Goal: Task Accomplishment & Management: Use online tool/utility

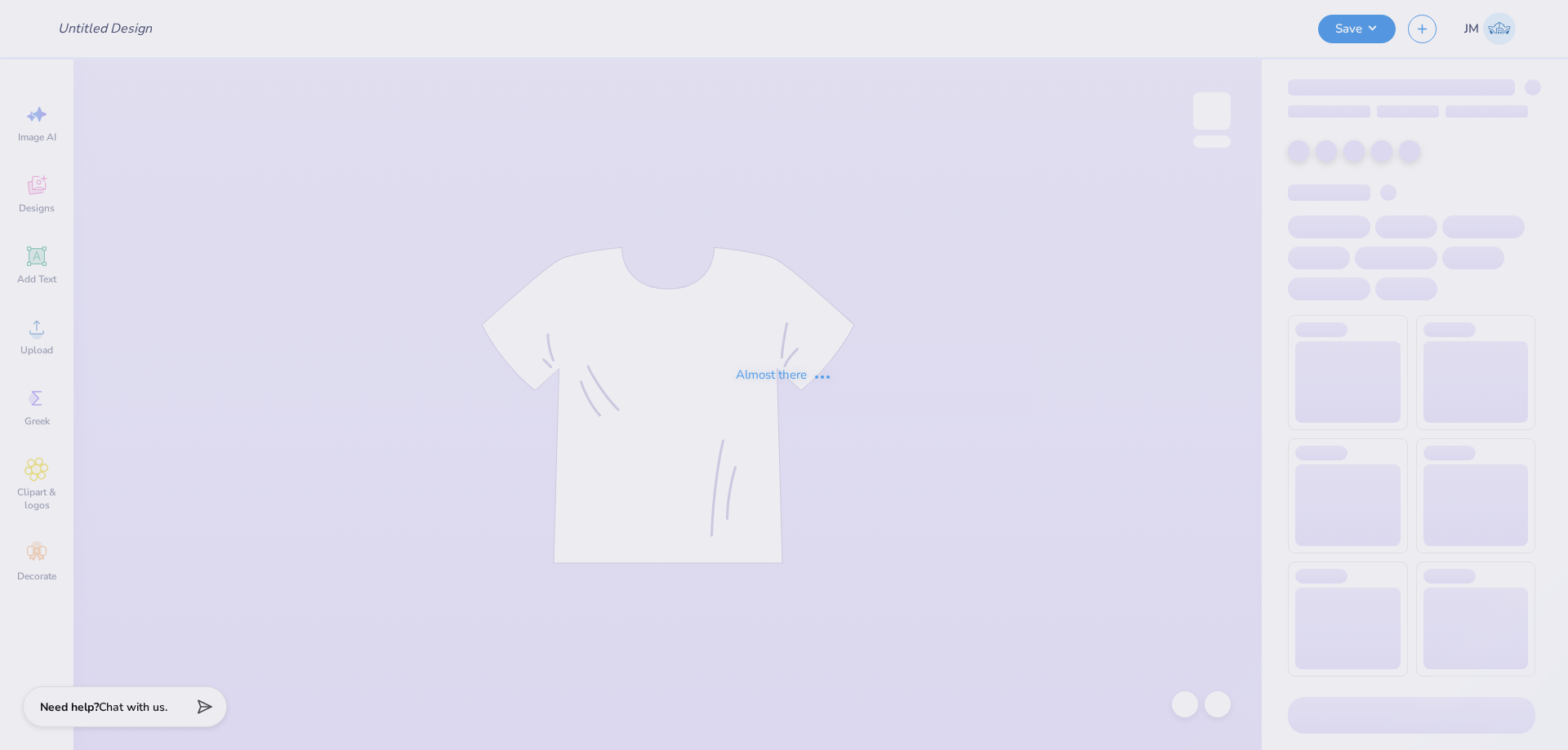
type input "KSIG x PI Phi Hoco Shirt"
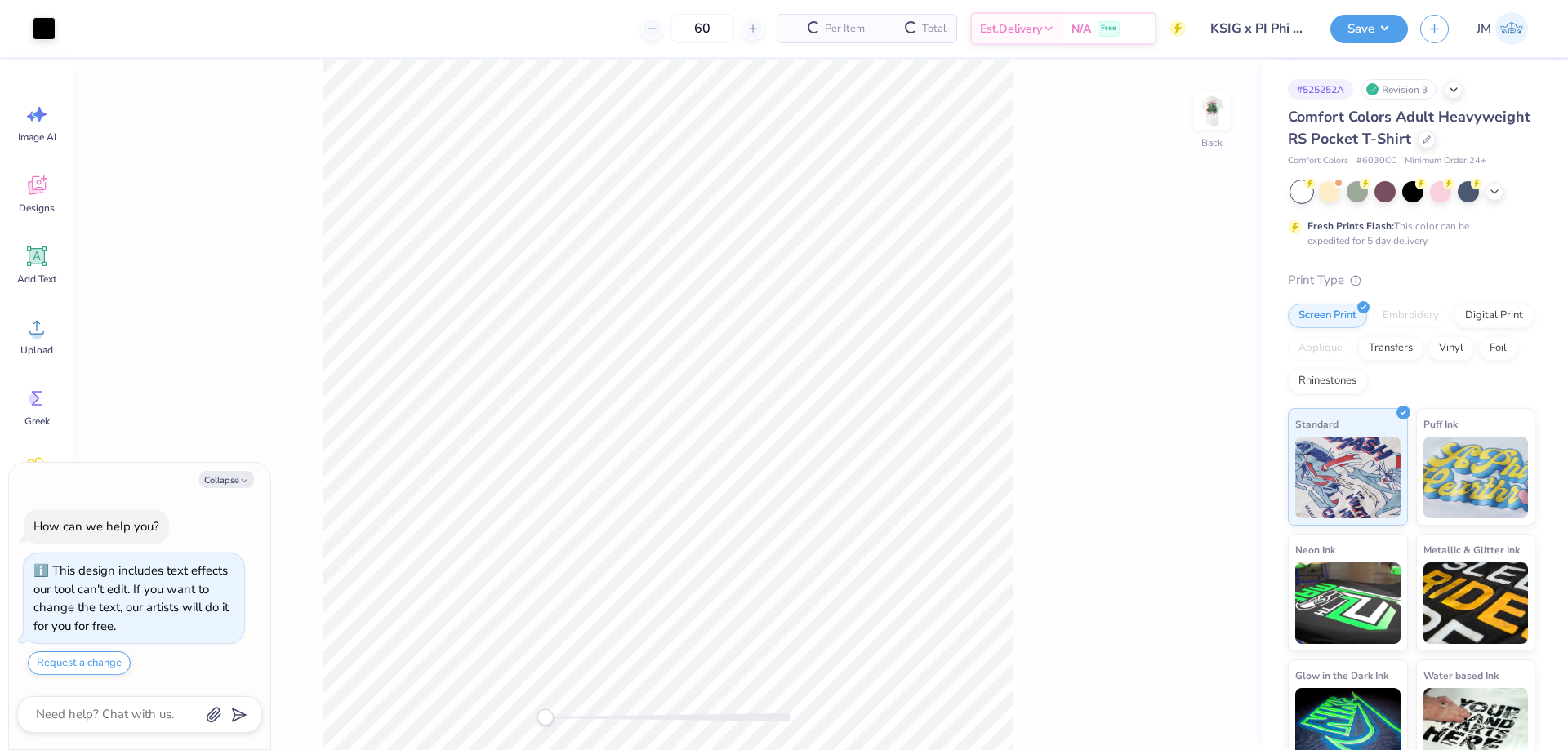
type textarea "x"
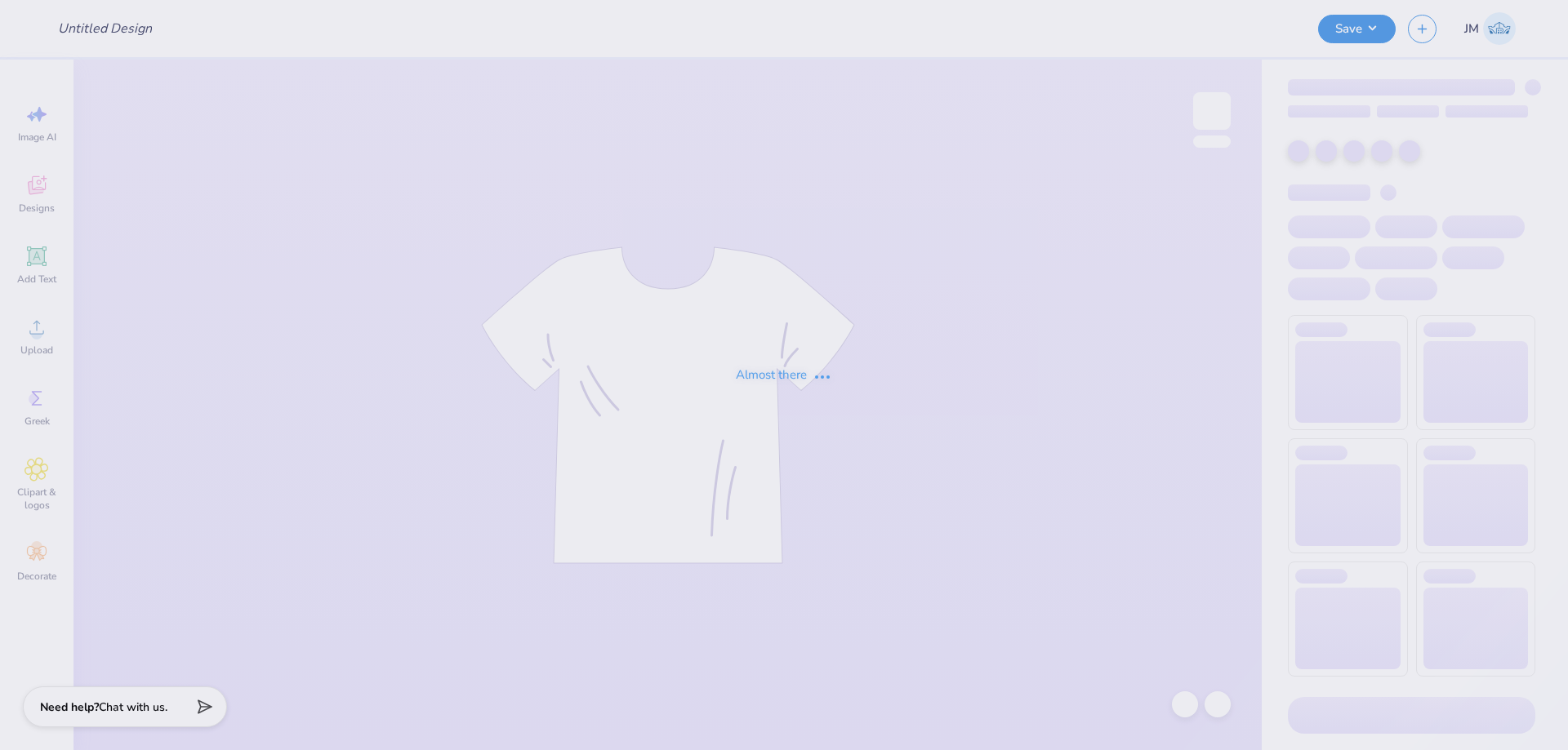
type input "KSIG x PI Phi Hoco Shirt"
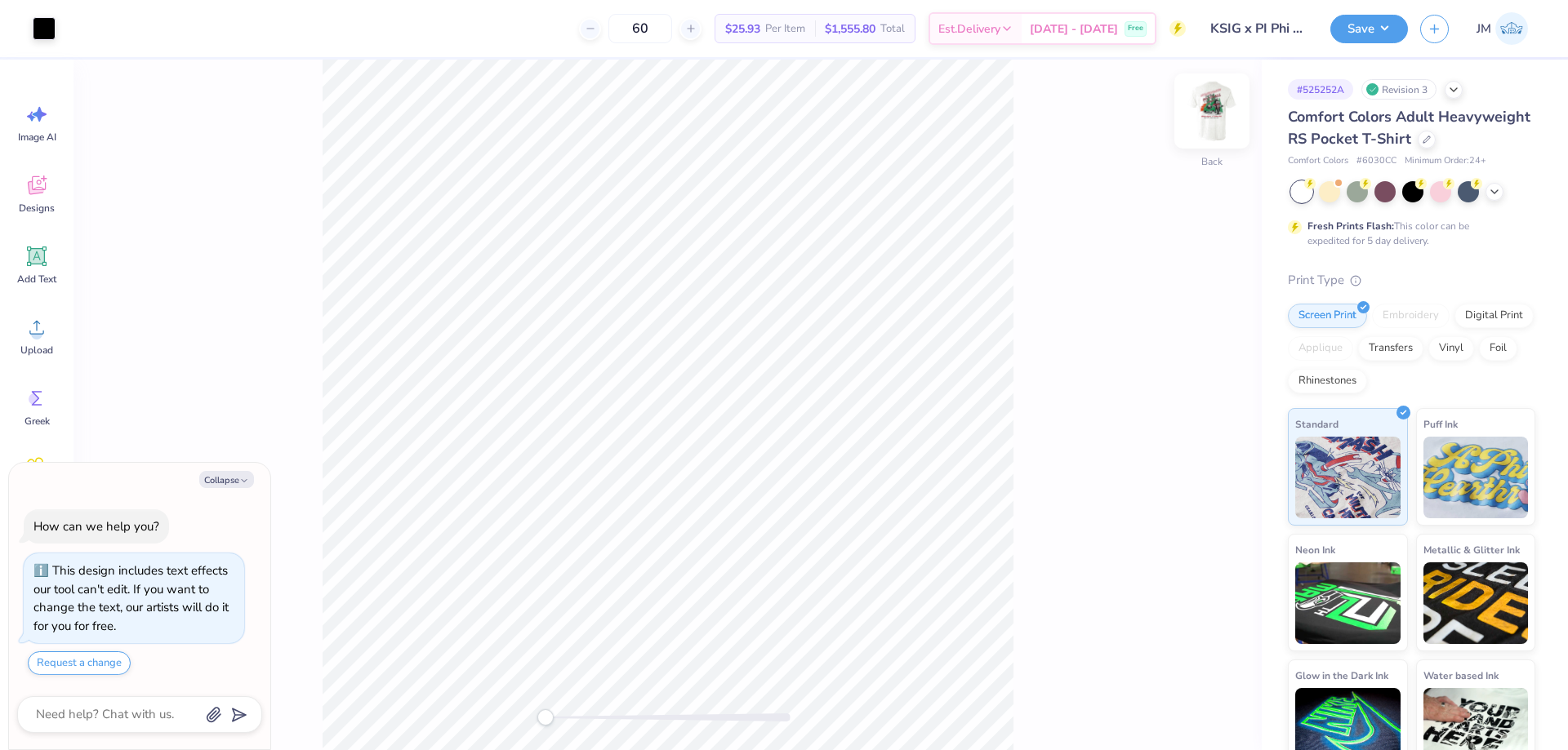
click at [1218, 115] on img at bounding box center [1212, 111] width 66 height 65
type textarea "x"
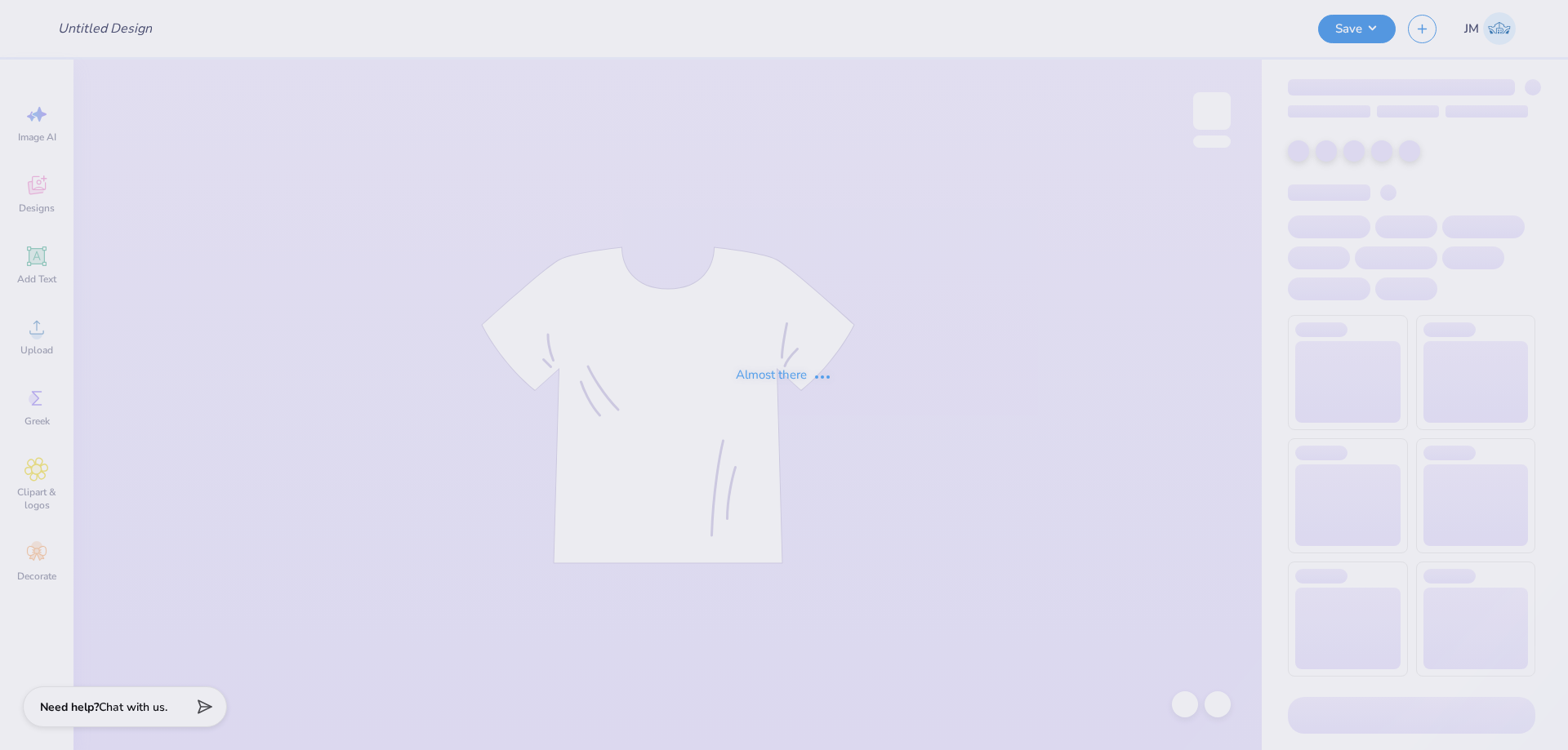
type input "KSIG x PI Phi Hoco Shirt"
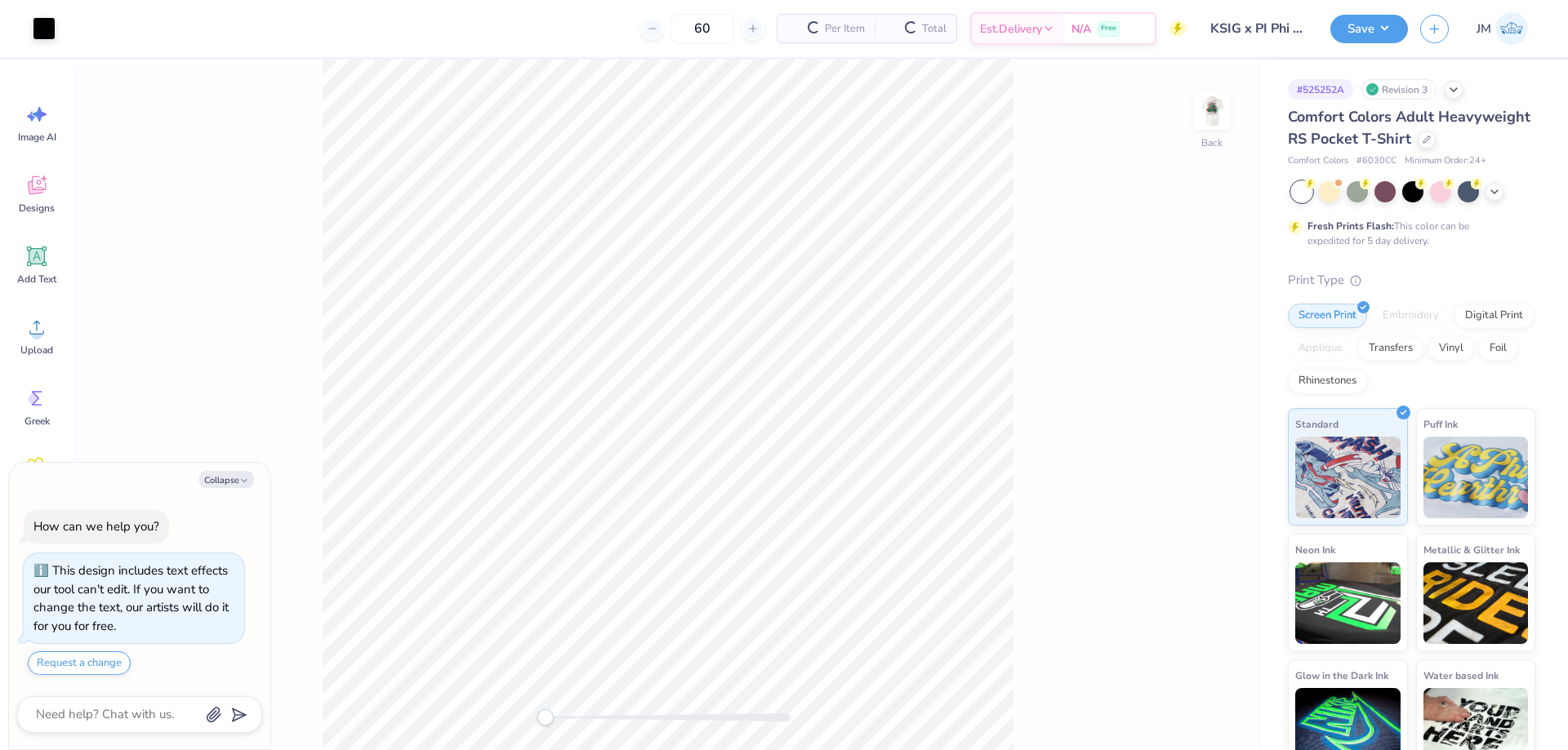
type textarea "x"
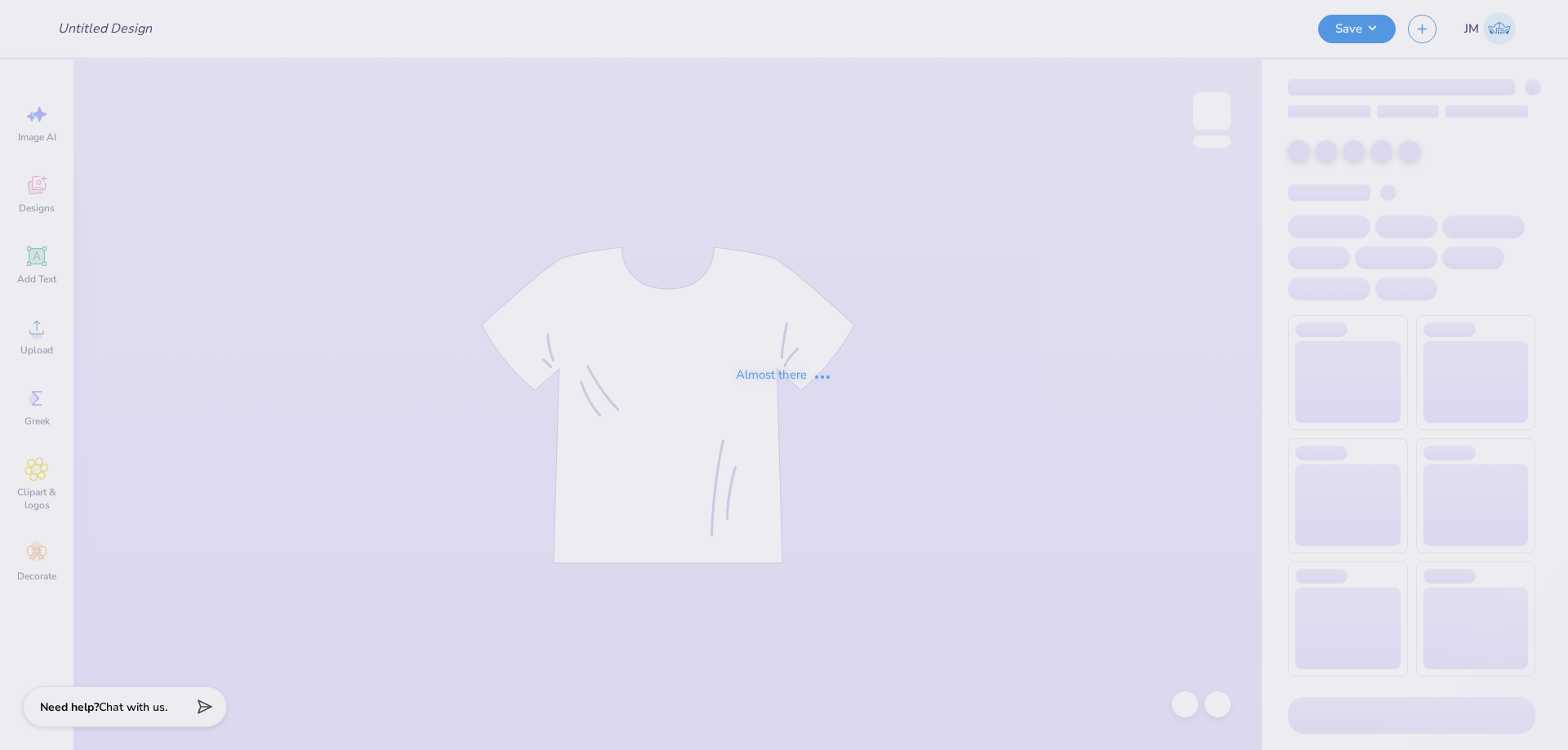
type input "KSIG x PI Phi Hoco Shirt"
type input "60"
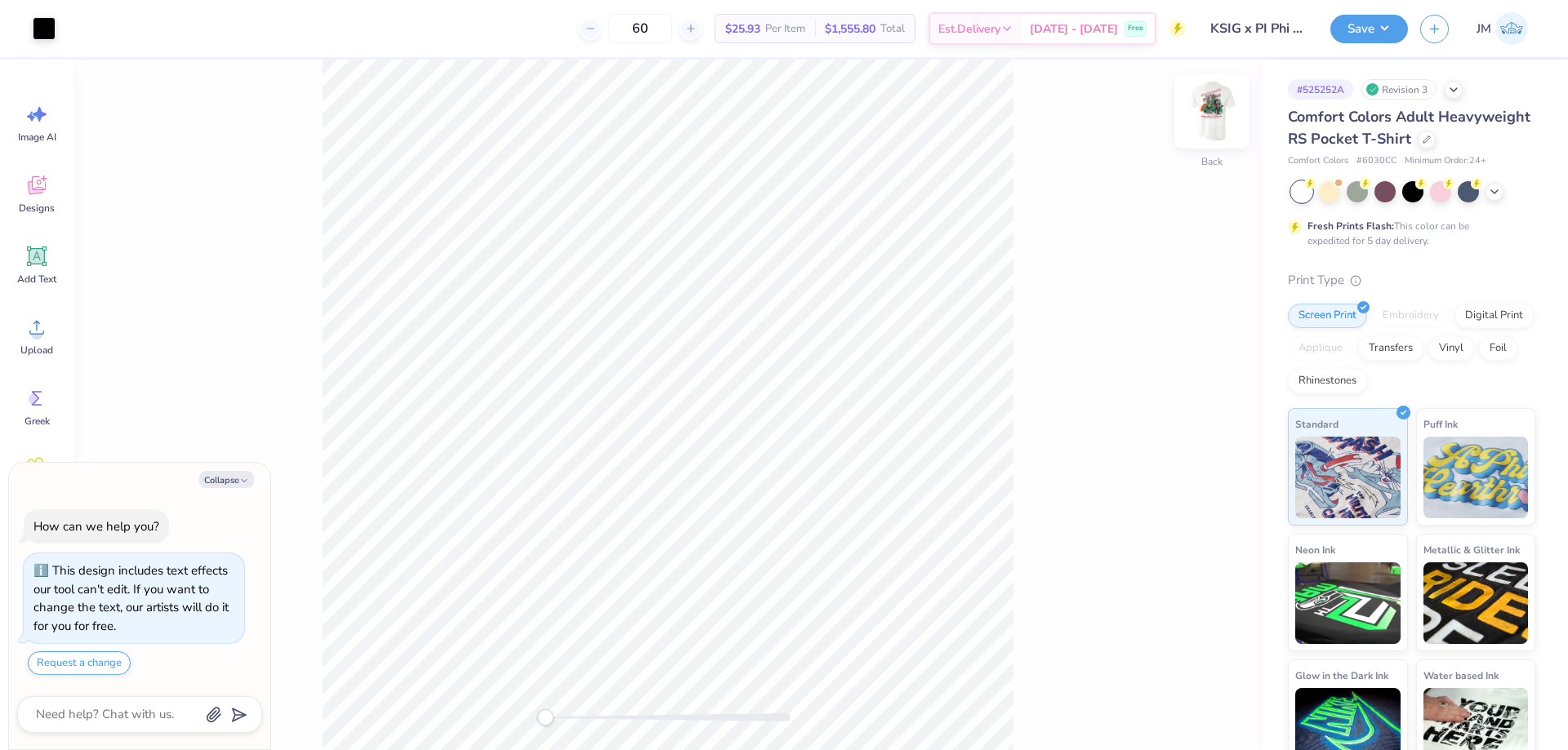
click at [1229, 108] on img at bounding box center [1212, 111] width 66 height 65
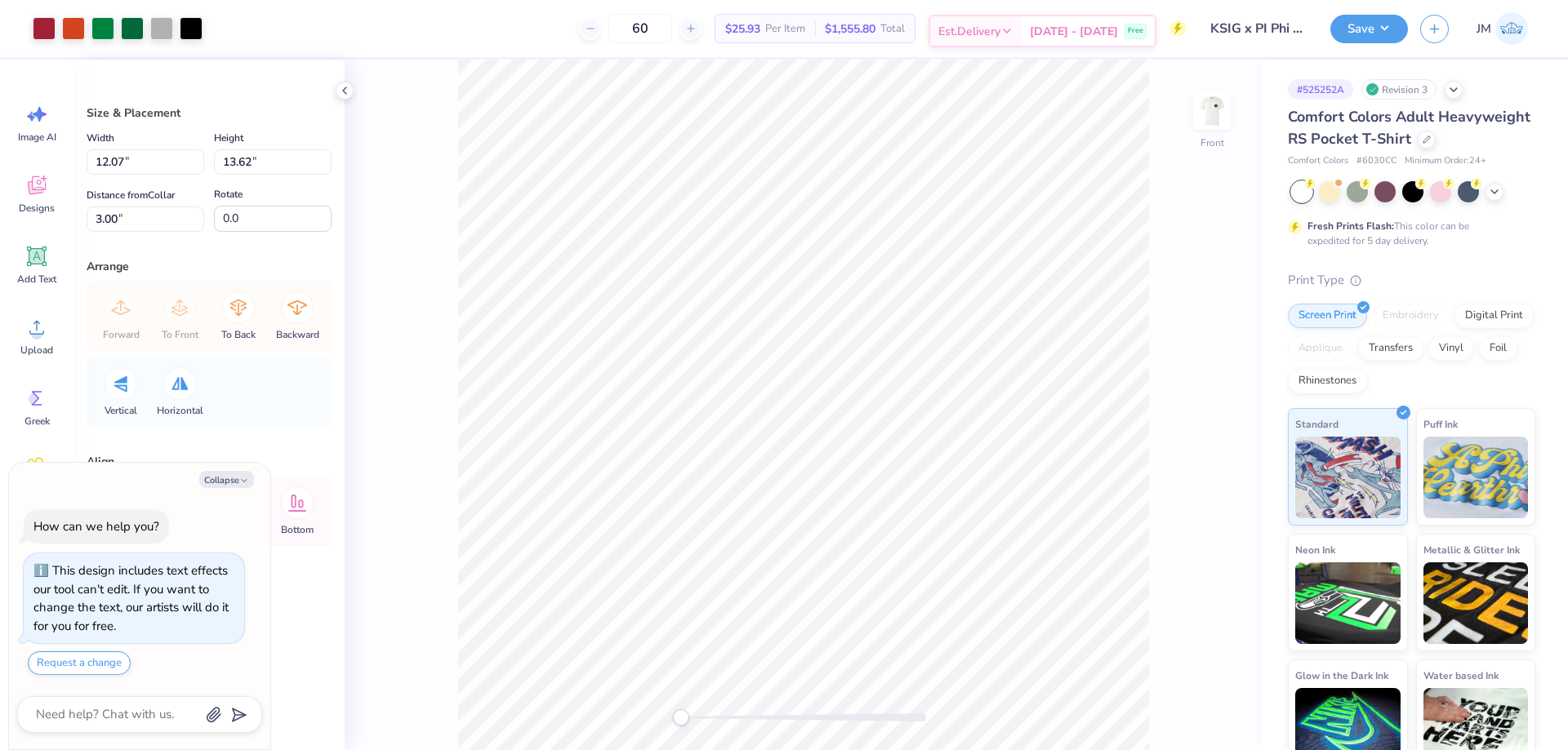
type textarea "x"
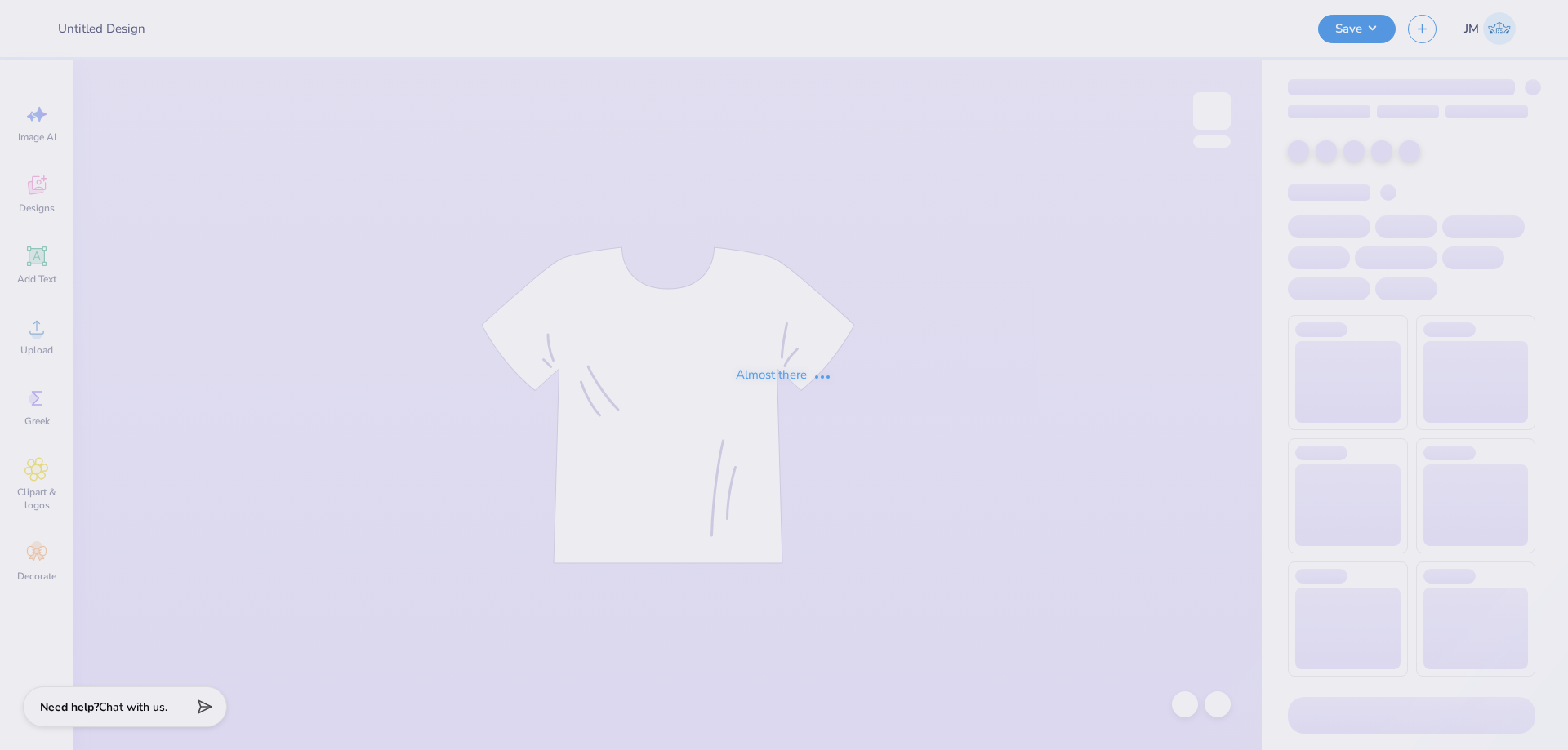
type input "KSIG x PI Phi Hoco Shirt"
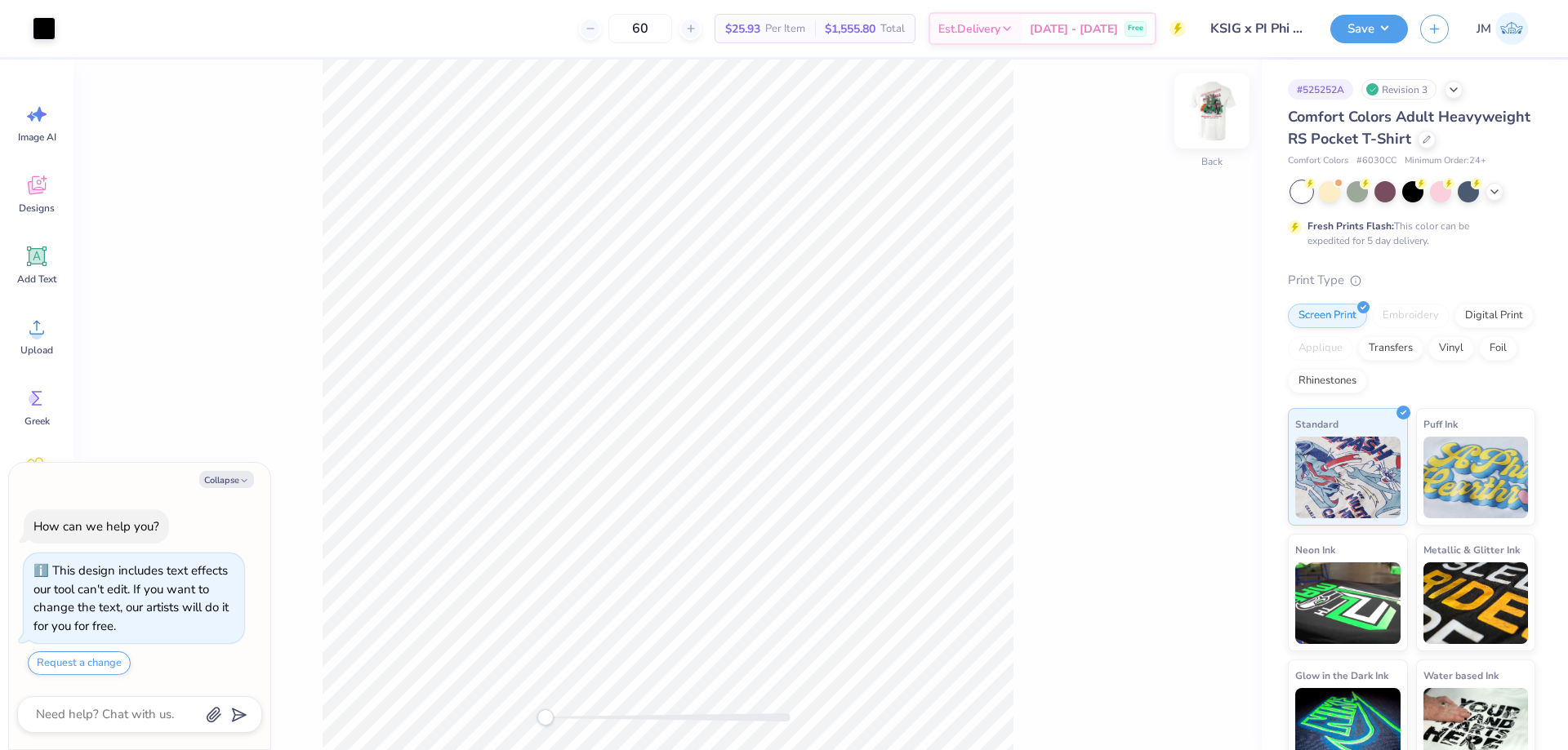
click at [1212, 121] on img at bounding box center [1212, 111] width 66 height 65
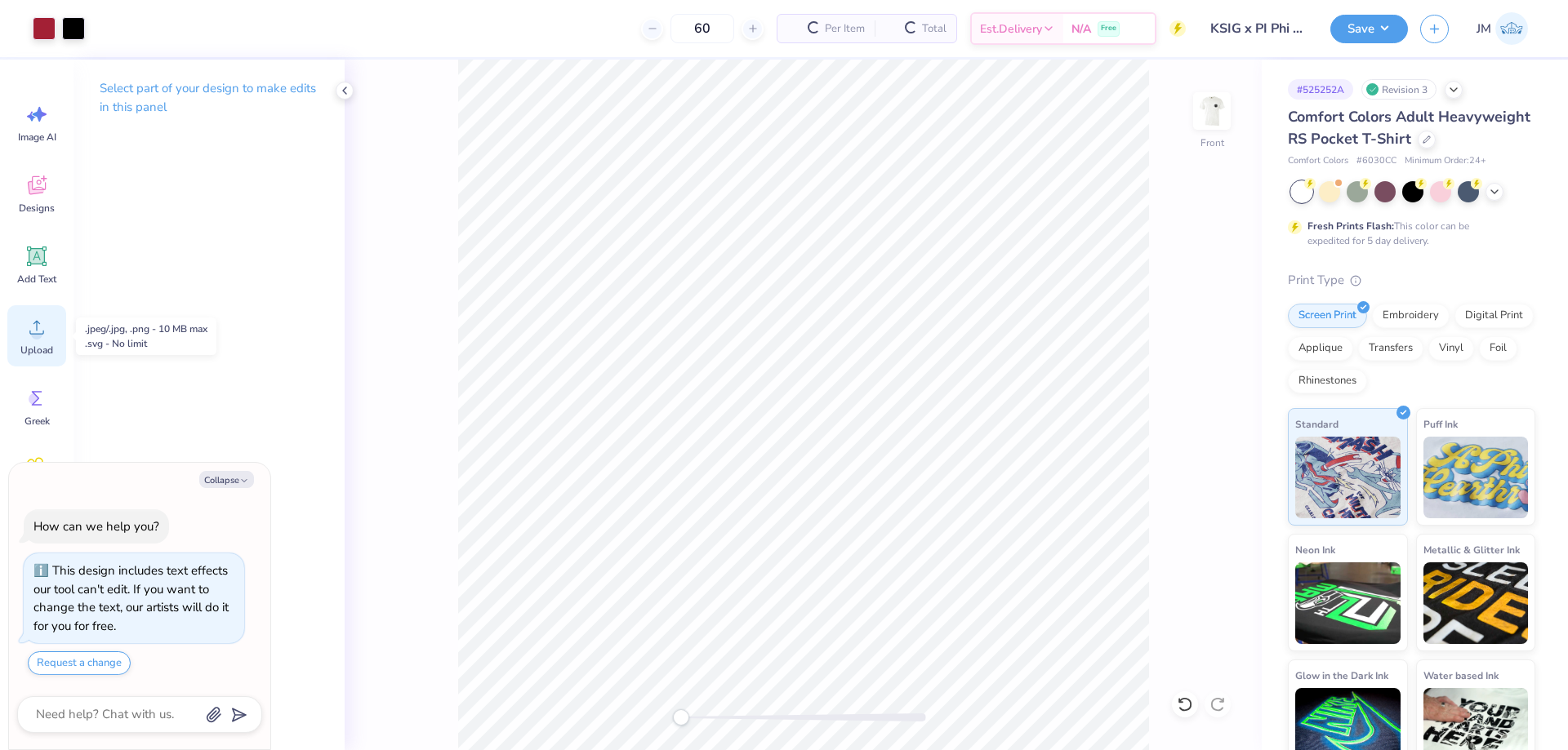
click at [31, 343] on div "Upload" at bounding box center [37, 336] width 59 height 61
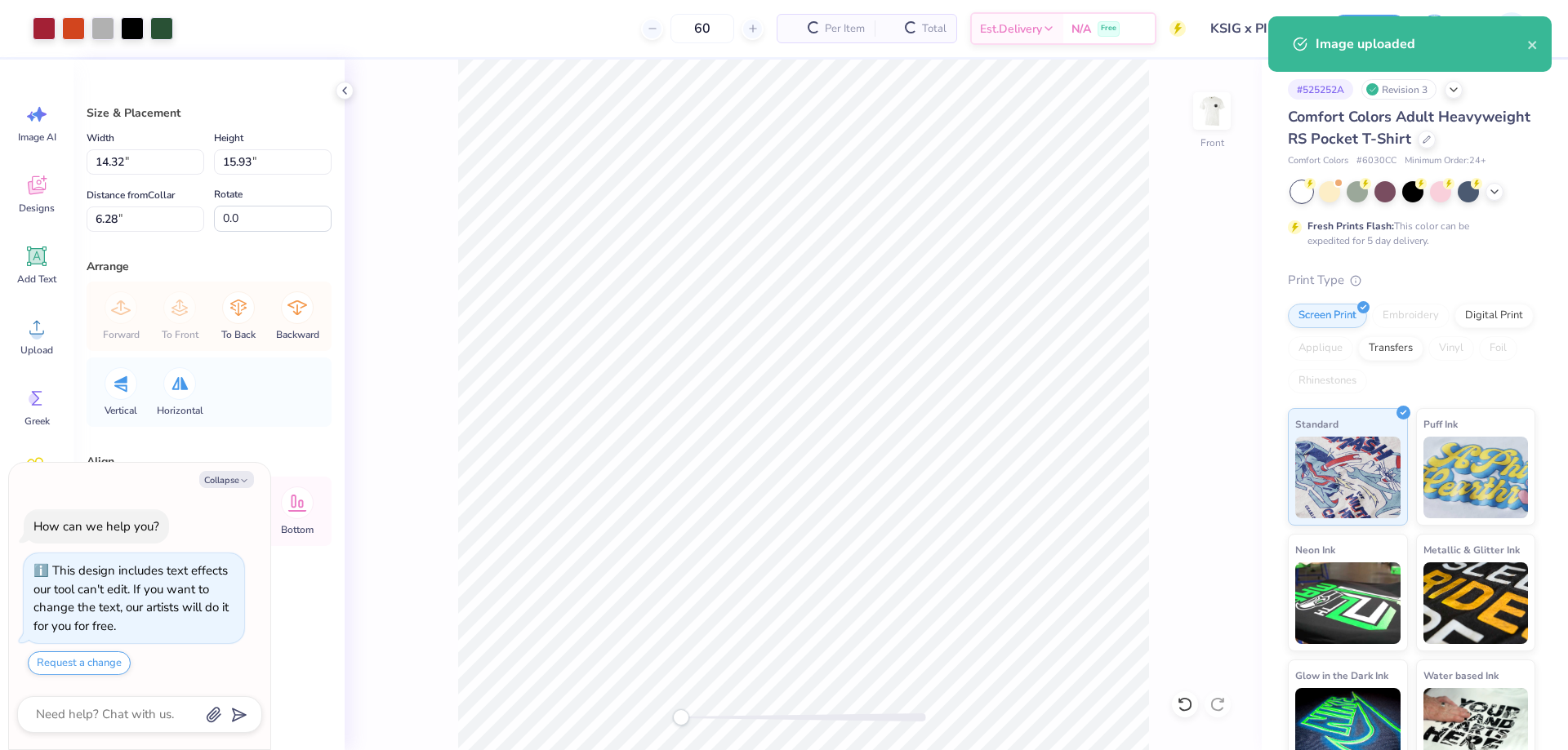
type textarea "x"
click at [165, 152] on input "14.32" at bounding box center [145, 162] width 117 height 26
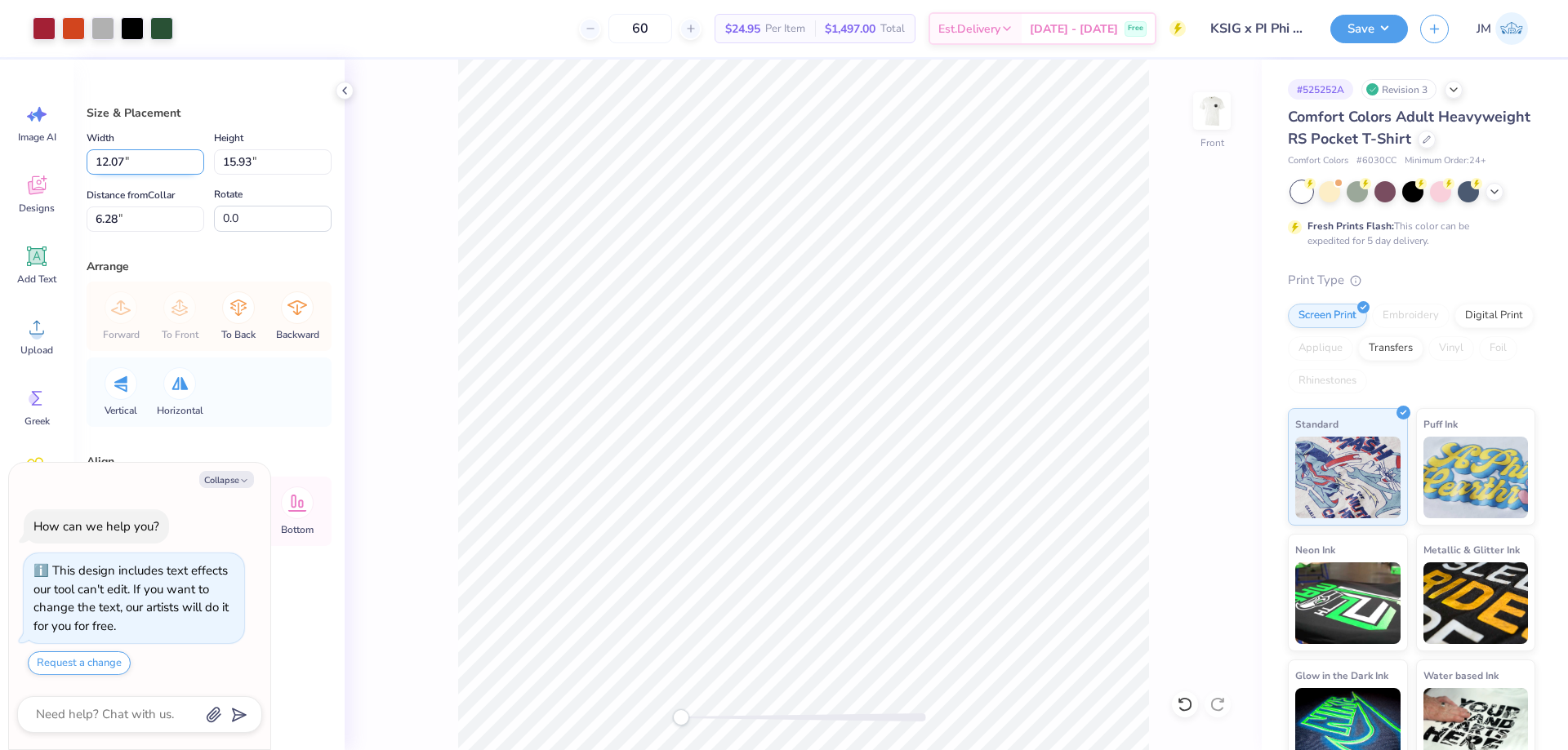
type input "12.07"
type textarea "x"
type input "13.43"
click at [185, 220] on input "7.54" at bounding box center [145, 219] width 117 height 26
type input "3"
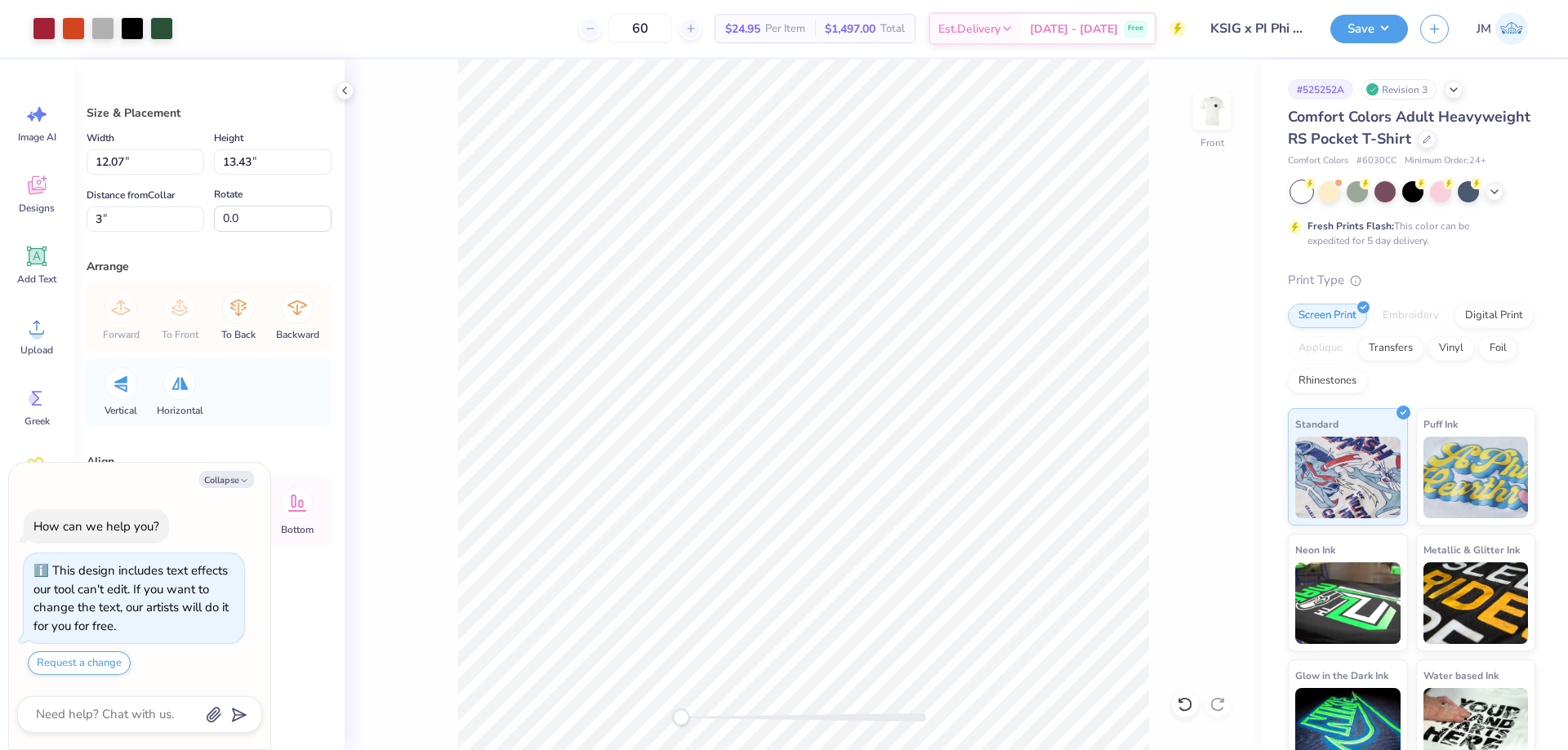
click at [1159, 418] on div "Front" at bounding box center [803, 405] width 917 height 690
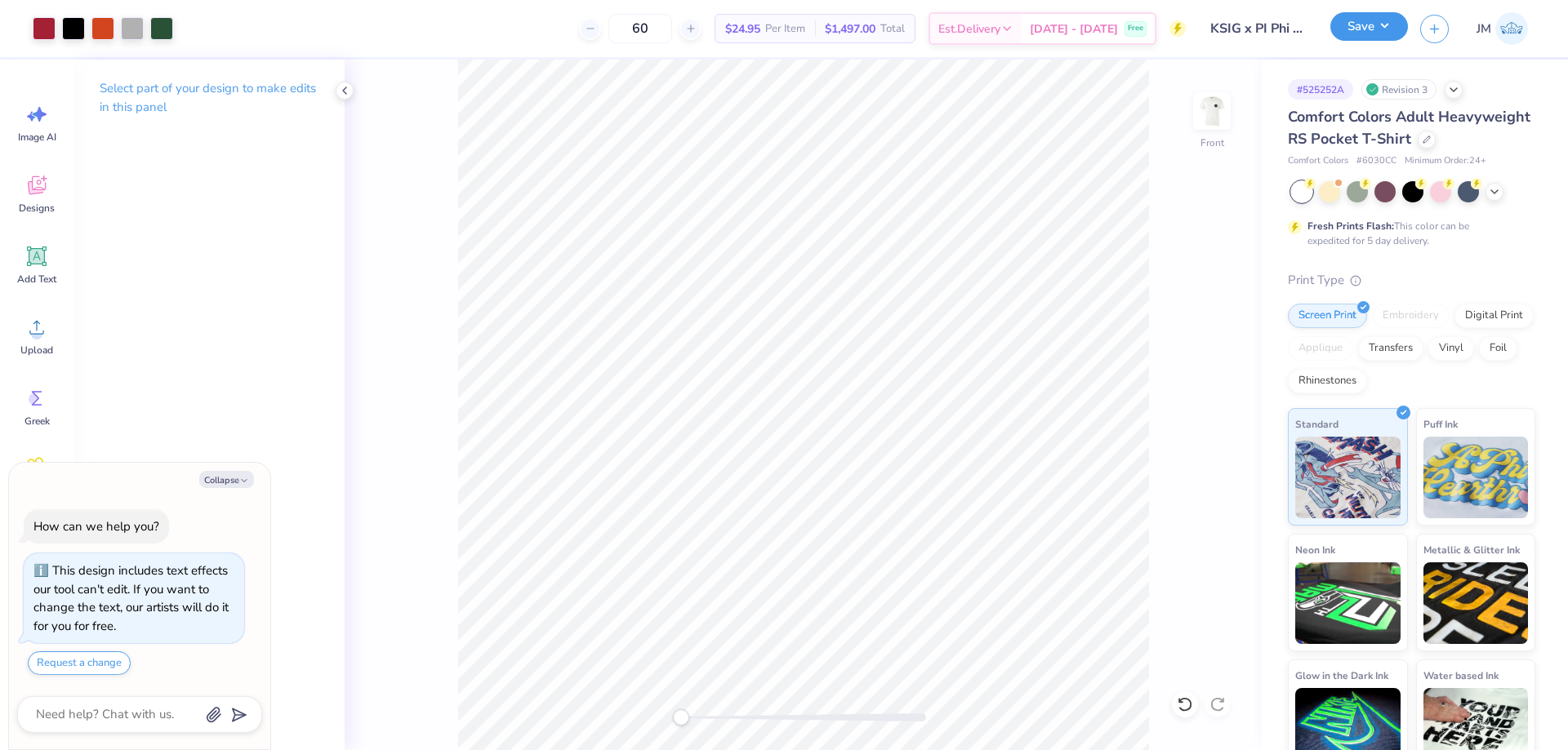
click at [1393, 26] on button "Save" at bounding box center [1369, 26] width 77 height 29
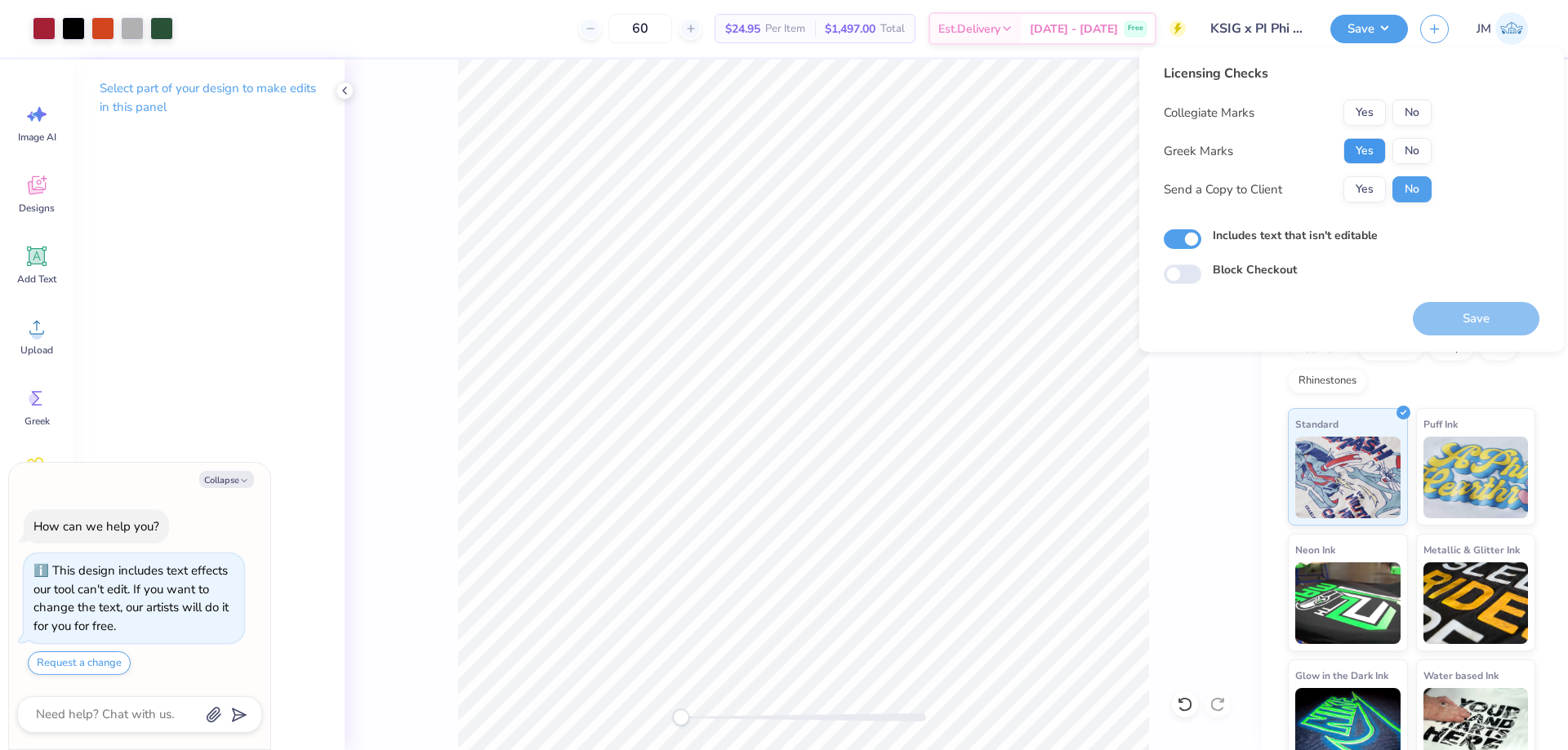
click at [1358, 153] on button "Yes" at bounding box center [1365, 151] width 43 height 26
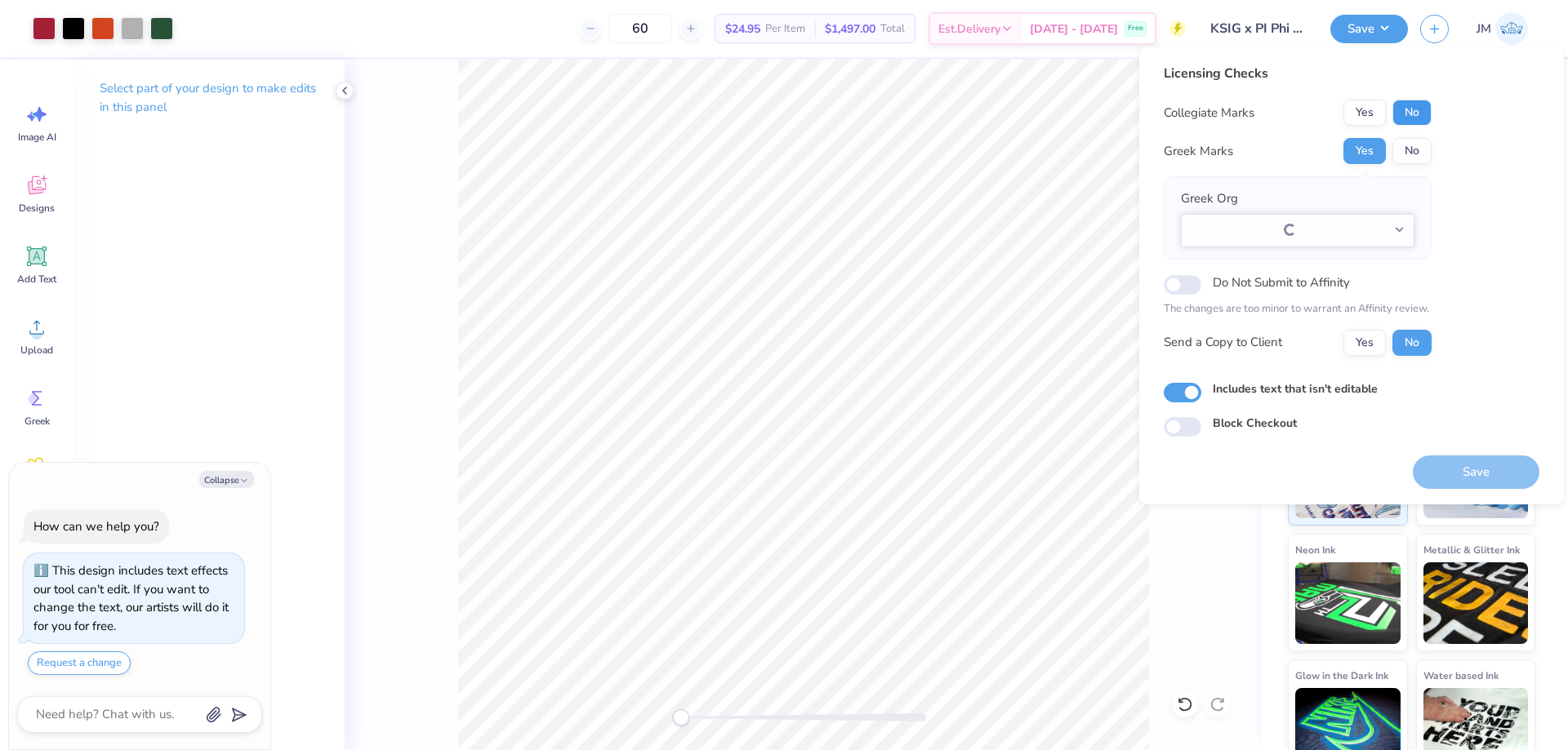
click at [1414, 110] on button "No" at bounding box center [1411, 112] width 39 height 26
click at [1398, 230] on button "Select option" at bounding box center [1297, 230] width 234 height 33
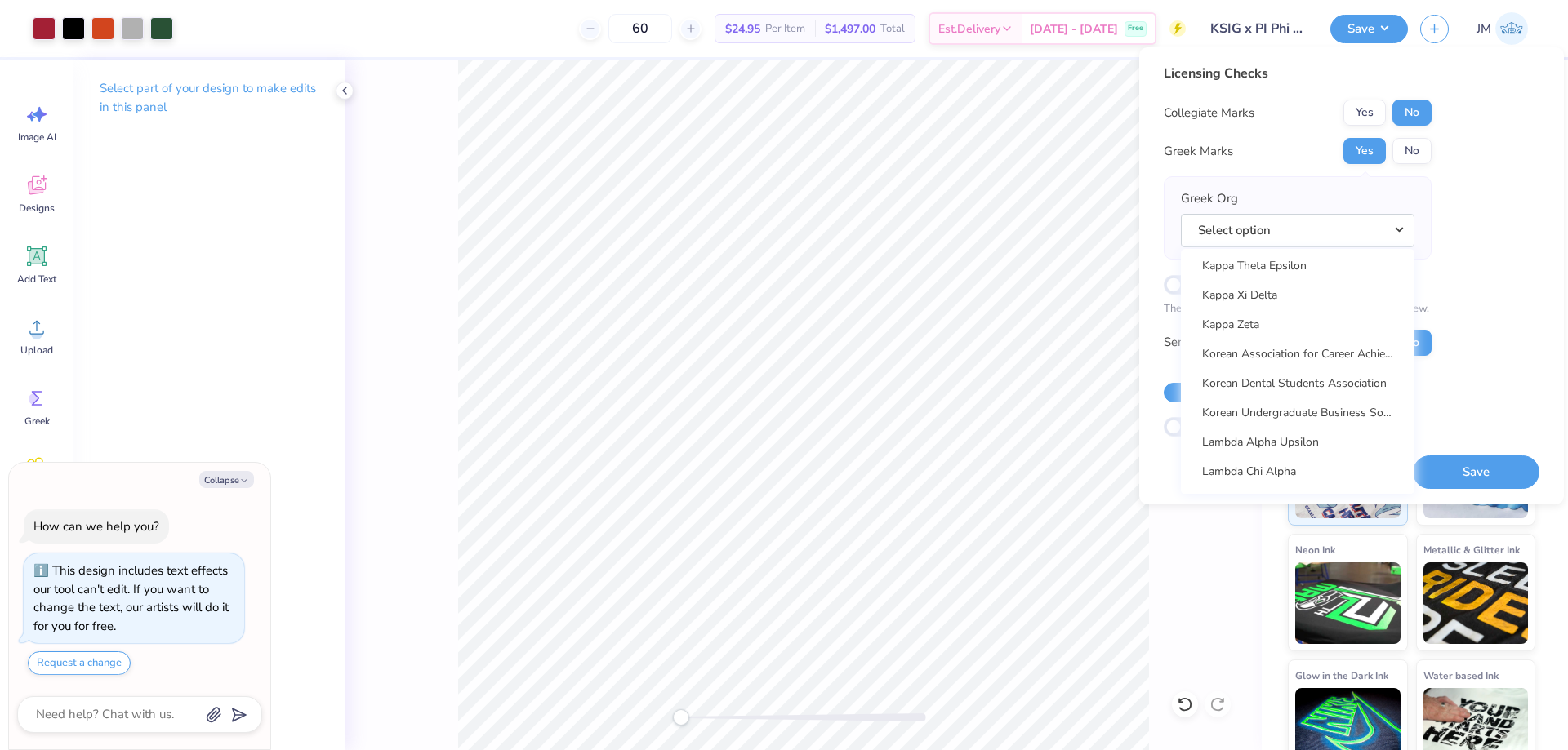
scroll to position [6208, 0]
click at [1326, 400] on link "Kappa Sigma" at bounding box center [1297, 407] width 220 height 27
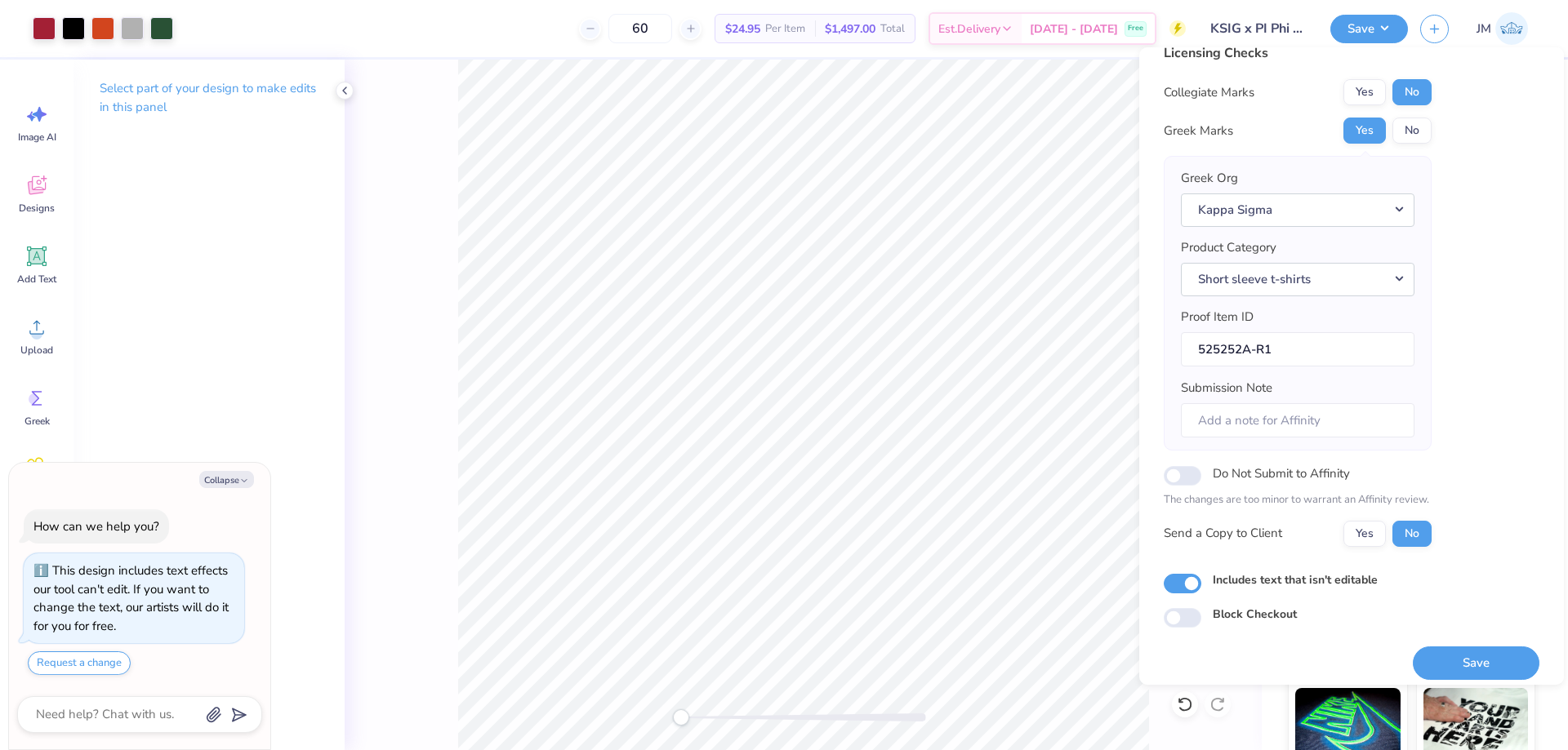
scroll to position [31, 0]
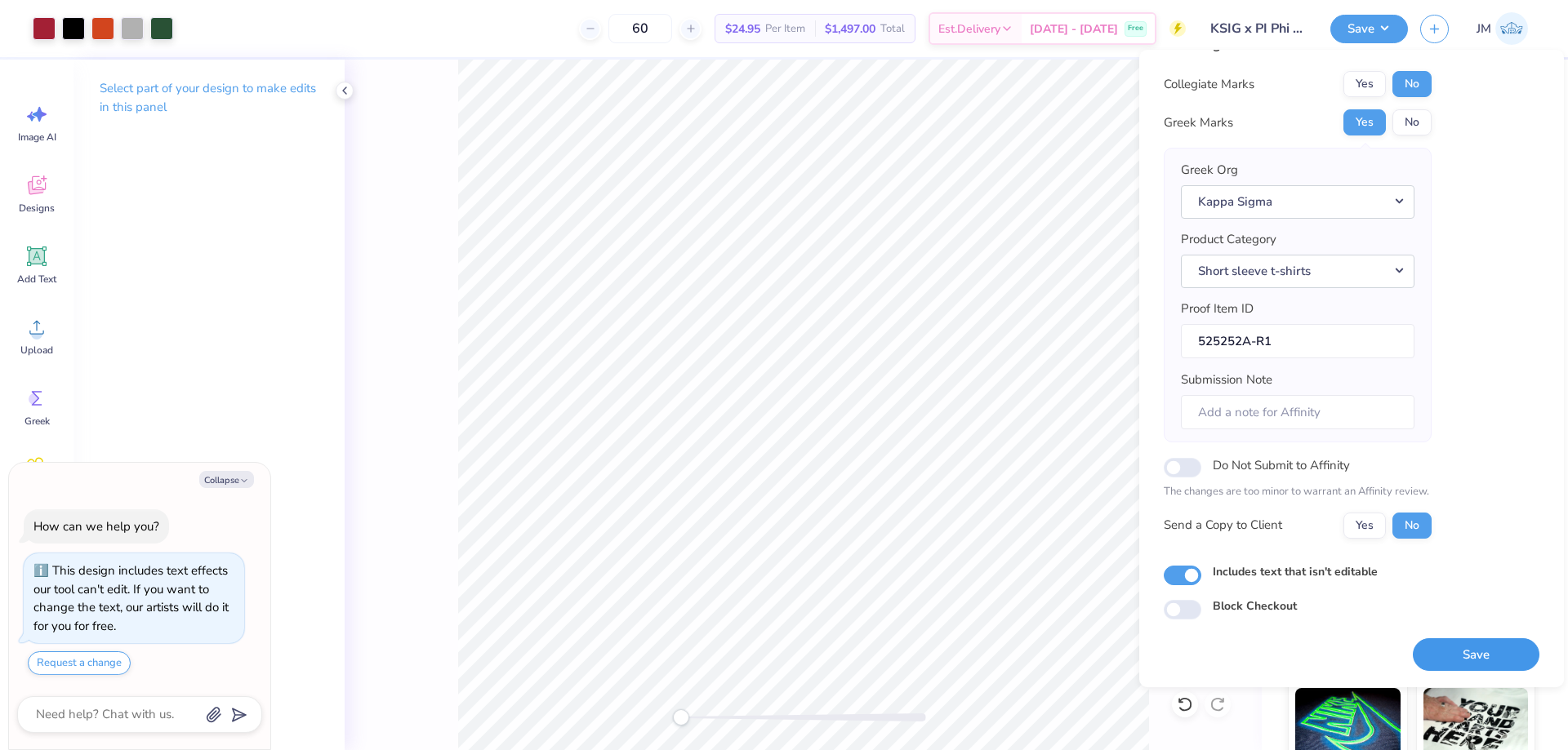
click at [1473, 652] on button "Save" at bounding box center [1475, 655] width 127 height 33
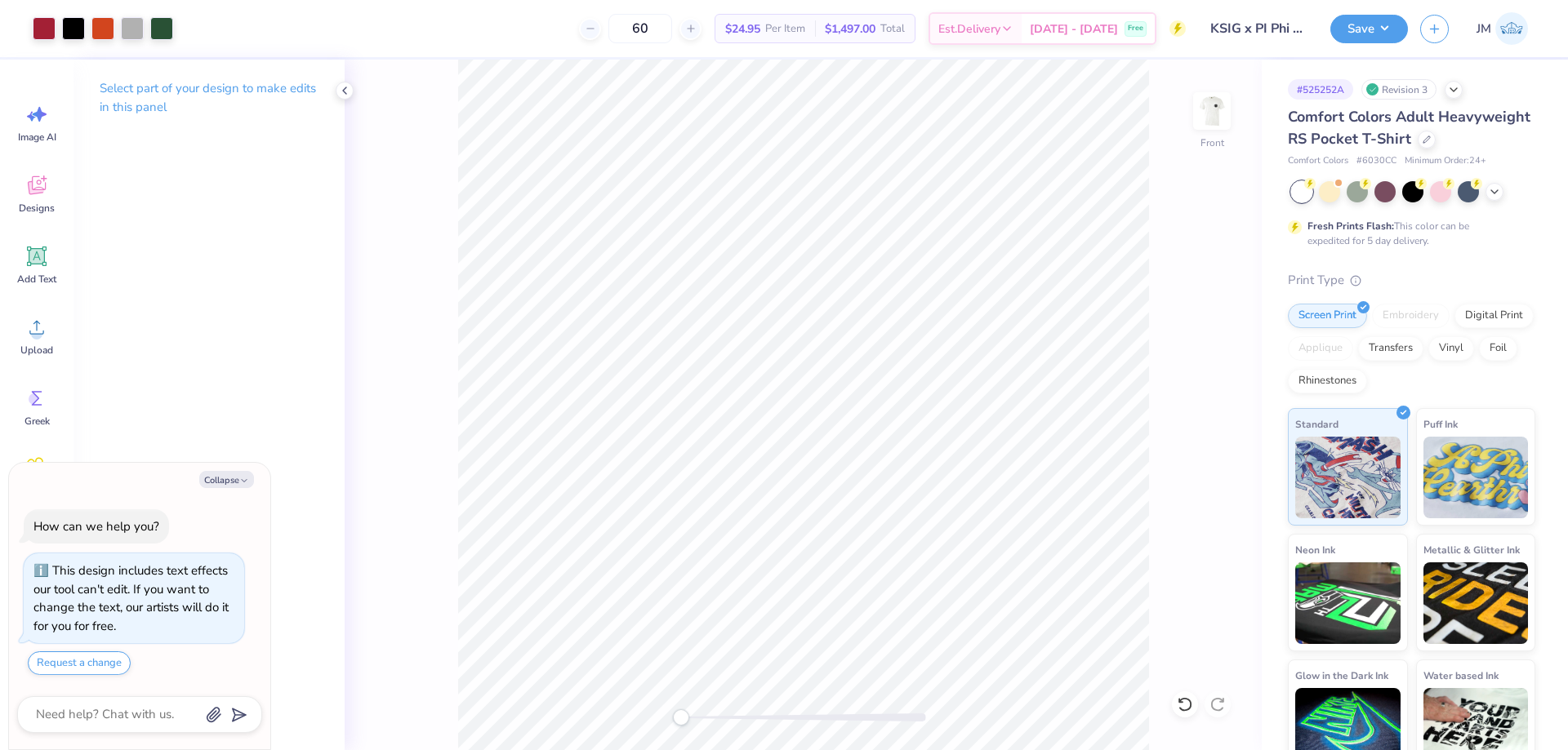
type textarea "x"
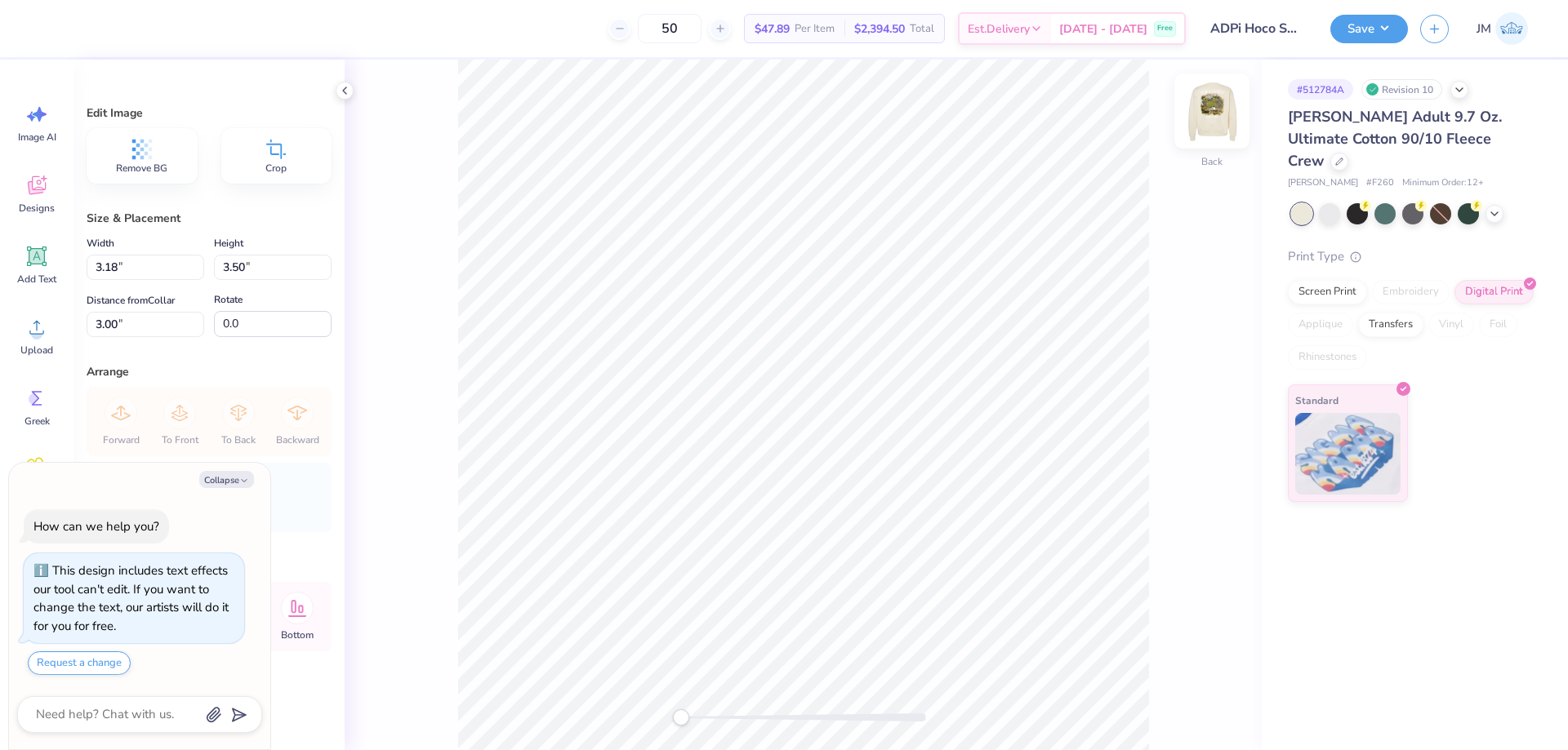
click at [1212, 111] on img at bounding box center [1212, 111] width 66 height 65
type textarea "x"
type input "13.20"
type input "15.01"
click at [969, 470] on li "Download image" at bounding box center [932, 474] width 128 height 31
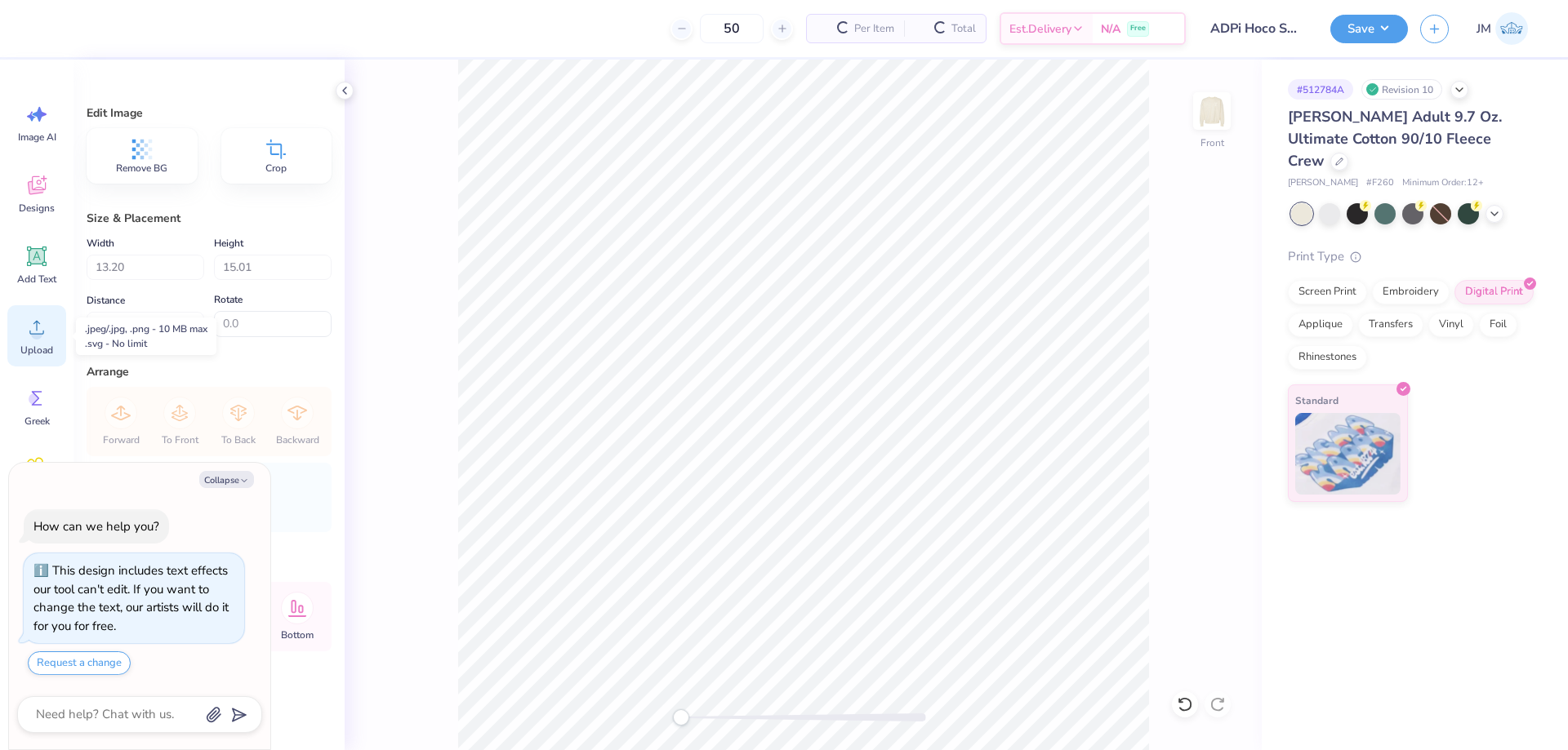
click at [42, 341] on div "Upload" at bounding box center [37, 336] width 59 height 61
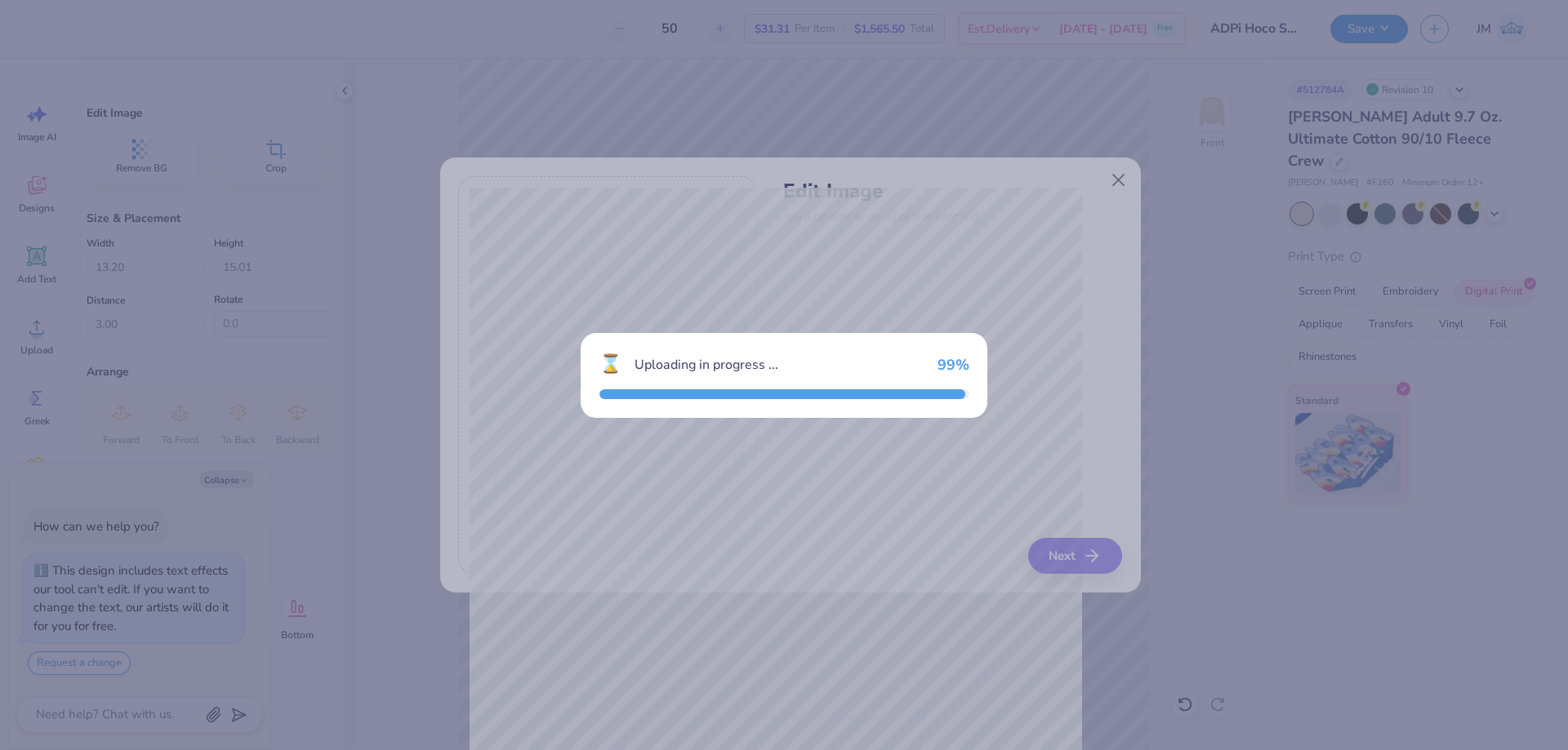
type textarea "x"
